Goal: Information Seeking & Learning: Learn about a topic

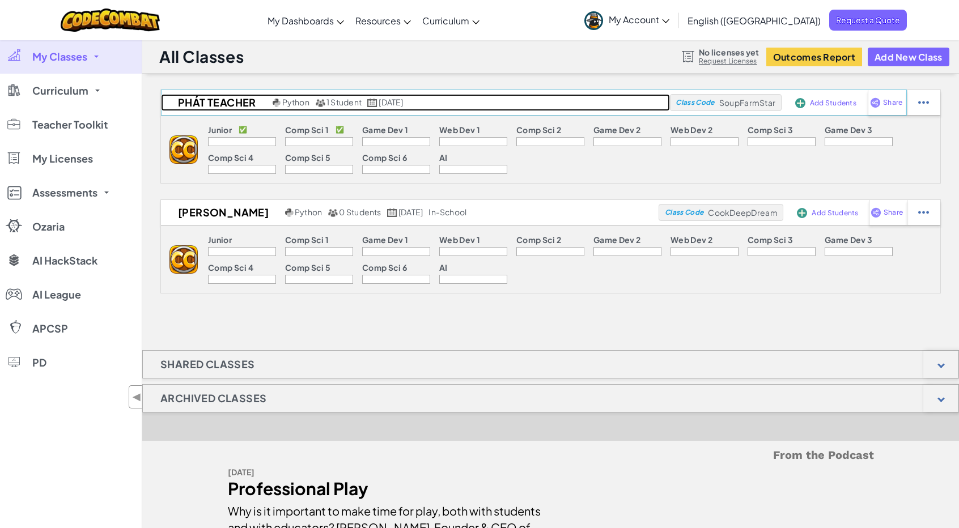
click at [288, 101] on span "Python" at bounding box center [295, 102] width 27 height 10
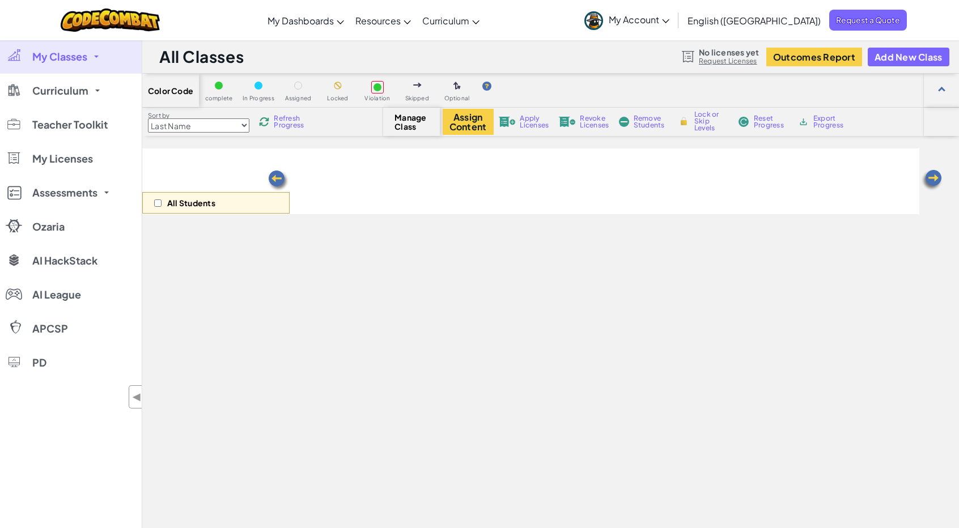
select select "560f1a9f22961295f9427742"
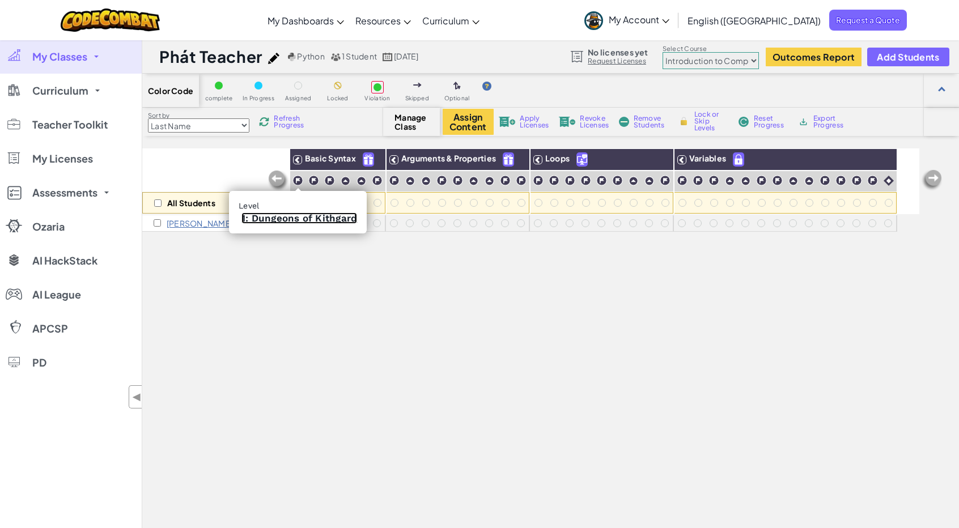
click at [294, 217] on link "1: Dungeons of Kithgard" at bounding box center [299, 218] width 116 height 11
click at [318, 180] on img at bounding box center [313, 180] width 11 height 11
click at [318, 220] on link "2: Gems in the Deep" at bounding box center [315, 218] width 98 height 11
